Goal: Navigation & Orientation: Go to known website

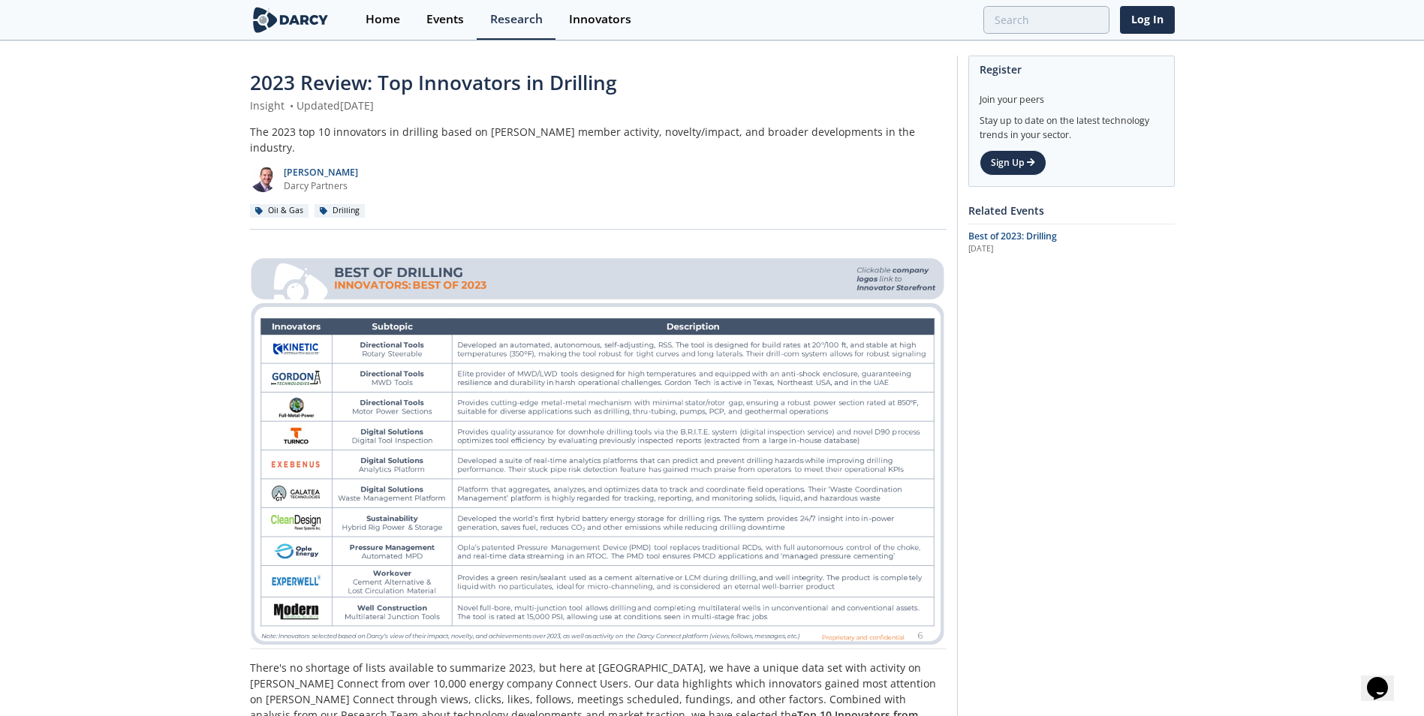
click at [302, 23] on img at bounding box center [291, 20] width 82 height 26
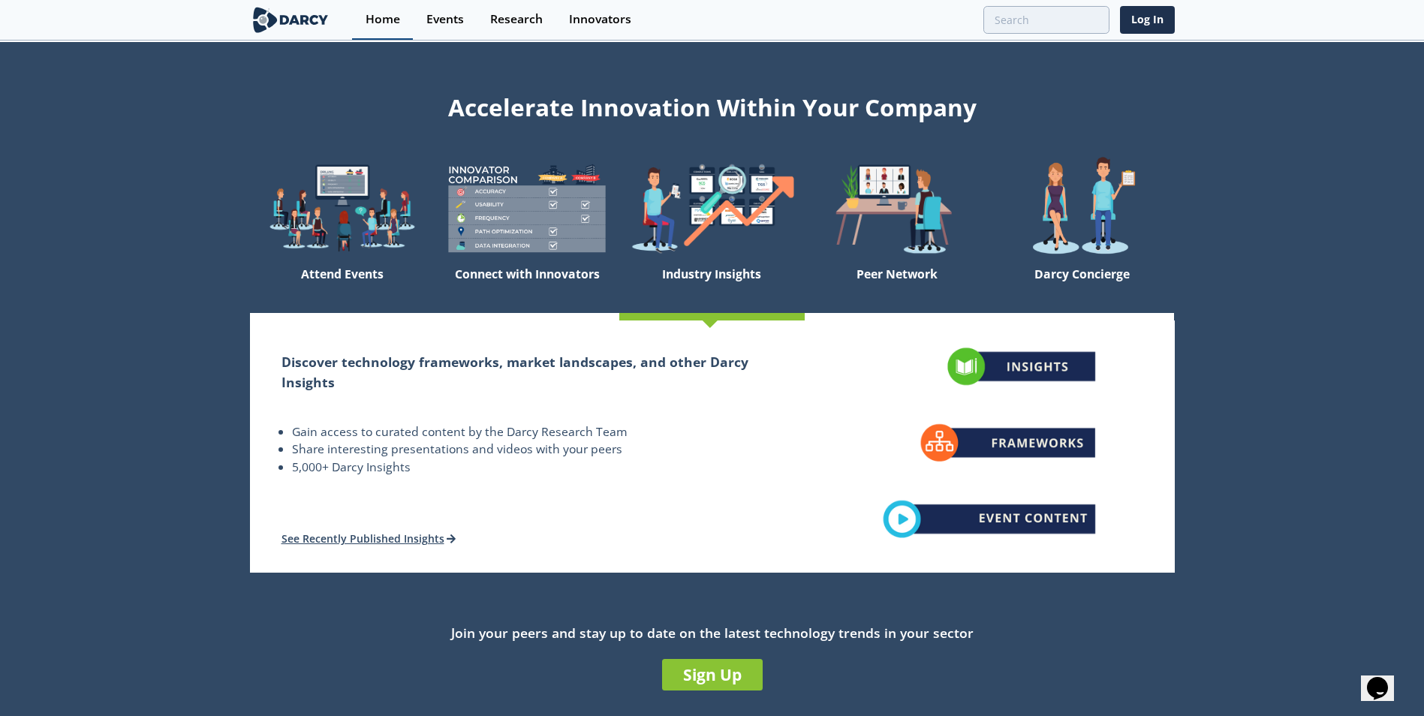
click at [388, 18] on div "Home" at bounding box center [383, 20] width 35 height 12
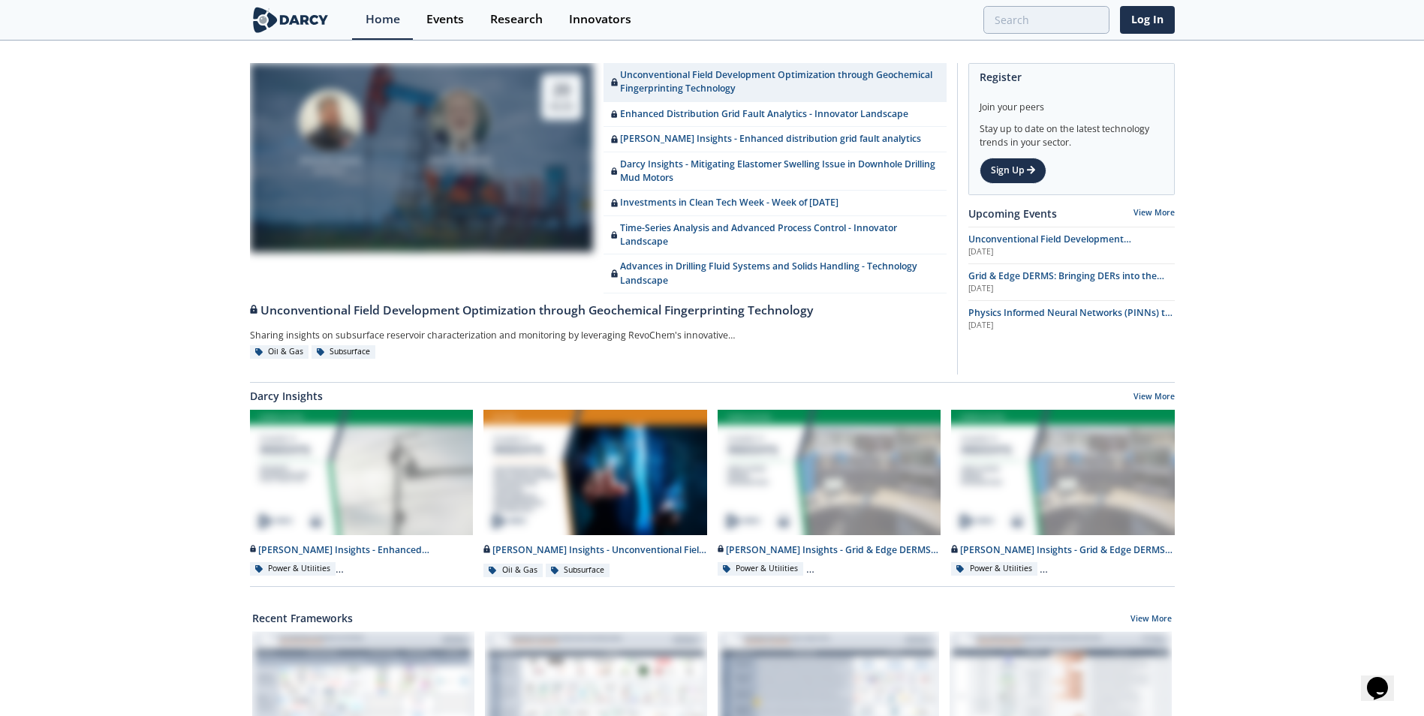
click at [279, 14] on img at bounding box center [291, 20] width 82 height 26
